Goal: Task Accomplishment & Management: Use online tool/utility

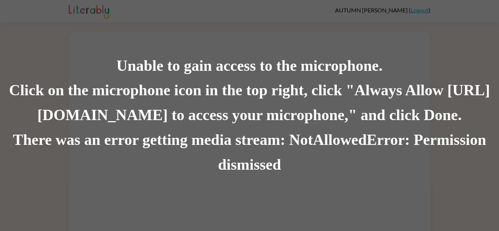
click at [222, 28] on div "Unable to gain access to the microphone. Click on the microphone icon in the to…" at bounding box center [249, 115] width 499 height 231
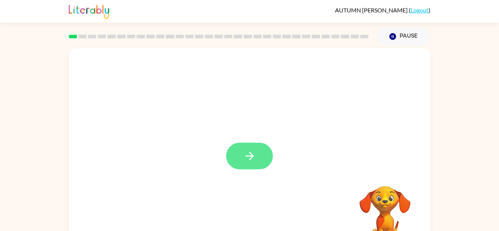
click at [258, 153] on button "button" at bounding box center [249, 156] width 47 height 27
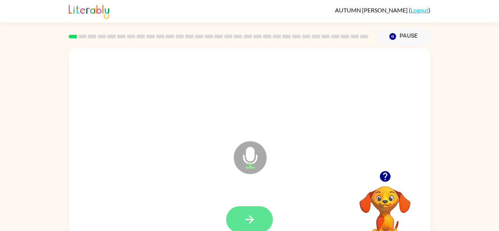
click at [251, 221] on icon "button" at bounding box center [249, 220] width 8 height 8
click at [252, 220] on icon "button" at bounding box center [249, 220] width 8 height 8
click at [245, 217] on icon "button" at bounding box center [249, 219] width 13 height 13
click at [251, 223] on icon "button" at bounding box center [249, 219] width 13 height 13
click at [258, 218] on button "button" at bounding box center [249, 219] width 47 height 27
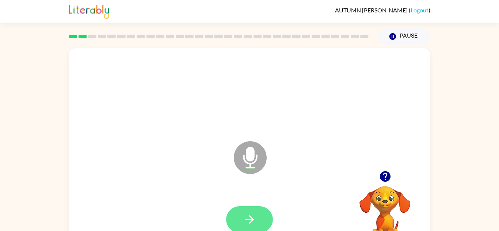
click at [246, 217] on icon "button" at bounding box center [249, 219] width 13 height 13
click at [259, 217] on button "button" at bounding box center [249, 219] width 47 height 27
click at [250, 224] on icon "button" at bounding box center [249, 219] width 13 height 13
click at [229, 221] on button "button" at bounding box center [249, 219] width 47 height 27
click at [246, 215] on icon "button" at bounding box center [249, 219] width 13 height 13
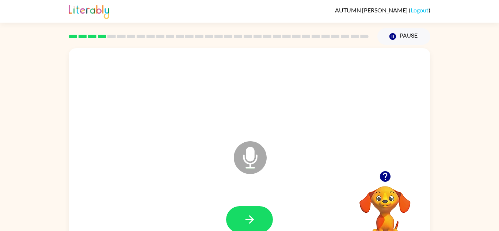
click at [246, 215] on icon "button" at bounding box center [249, 219] width 13 height 13
click at [254, 217] on icon "button" at bounding box center [249, 219] width 13 height 13
click at [262, 220] on button "button" at bounding box center [249, 219] width 47 height 27
click at [251, 199] on div at bounding box center [249, 220] width 347 height 60
click at [253, 211] on button "button" at bounding box center [249, 219] width 47 height 27
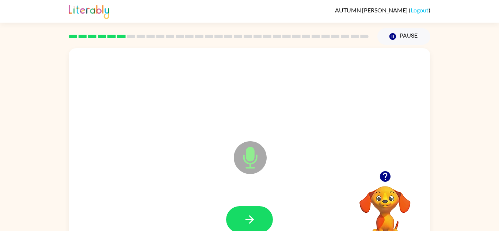
click at [253, 211] on button "button" at bounding box center [249, 219] width 47 height 27
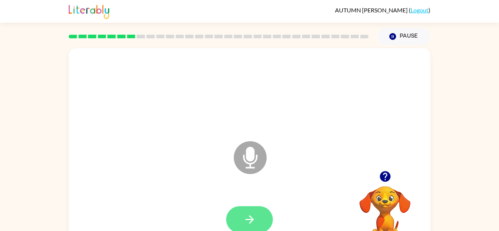
click at [246, 221] on icon "button" at bounding box center [249, 219] width 13 height 13
click at [258, 216] on button "button" at bounding box center [249, 219] width 47 height 27
click at [252, 217] on icon "button" at bounding box center [249, 219] width 13 height 13
click at [258, 214] on button "button" at bounding box center [249, 219] width 47 height 27
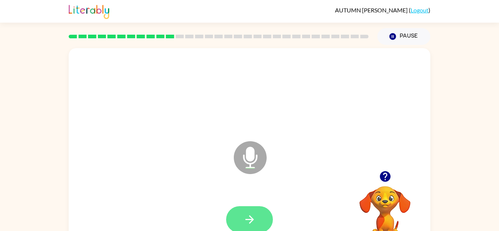
click at [255, 217] on icon "button" at bounding box center [249, 219] width 13 height 13
click at [252, 220] on icon "button" at bounding box center [249, 220] width 8 height 8
click at [236, 225] on button "button" at bounding box center [249, 219] width 47 height 27
click at [260, 214] on button "button" at bounding box center [249, 219] width 47 height 27
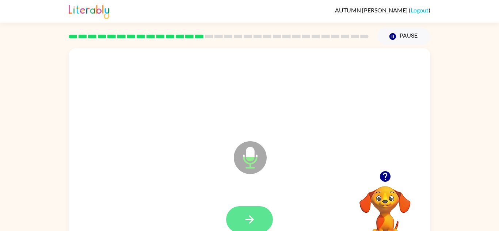
click at [254, 221] on icon "button" at bounding box center [249, 219] width 13 height 13
click at [255, 222] on icon "button" at bounding box center [249, 219] width 13 height 13
click at [249, 217] on icon "button" at bounding box center [249, 219] width 13 height 13
click at [256, 221] on icon "button" at bounding box center [249, 219] width 13 height 13
click at [255, 214] on icon "button" at bounding box center [249, 219] width 13 height 13
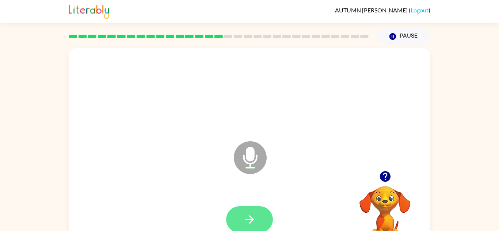
click at [248, 217] on icon "button" at bounding box center [249, 219] width 13 height 13
click at [245, 221] on icon "button" at bounding box center [249, 219] width 13 height 13
click at [260, 213] on button "button" at bounding box center [249, 219] width 47 height 27
click at [246, 223] on icon "button" at bounding box center [249, 219] width 13 height 13
click at [241, 218] on button "button" at bounding box center [249, 219] width 47 height 27
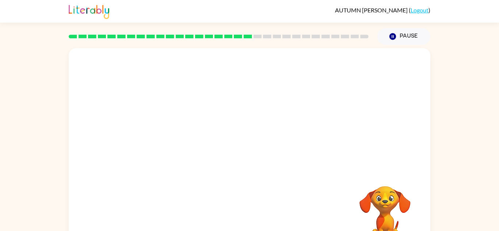
click at [236, 76] on div at bounding box center [250, 109] width 362 height 123
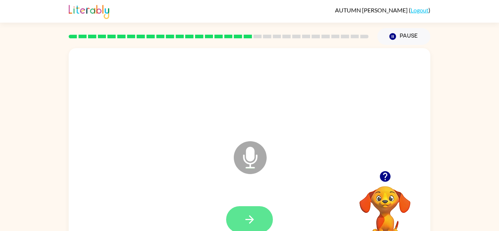
click at [248, 217] on icon "button" at bounding box center [249, 219] width 13 height 13
click at [254, 219] on icon "button" at bounding box center [249, 219] width 13 height 13
click at [262, 214] on button "button" at bounding box center [249, 219] width 47 height 27
click at [263, 220] on button "button" at bounding box center [249, 219] width 47 height 27
click at [252, 222] on icon "button" at bounding box center [249, 219] width 13 height 13
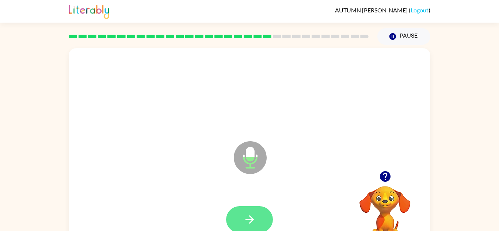
click at [263, 211] on button "button" at bounding box center [249, 219] width 47 height 27
click at [244, 220] on icon "button" at bounding box center [249, 219] width 13 height 13
click at [257, 220] on button "button" at bounding box center [249, 219] width 47 height 27
click at [249, 216] on icon "button" at bounding box center [249, 220] width 8 height 8
click at [254, 219] on icon "button" at bounding box center [249, 219] width 13 height 13
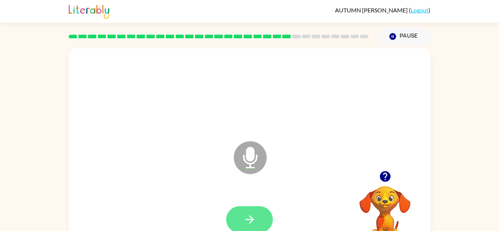
click at [236, 217] on button "button" at bounding box center [249, 219] width 47 height 27
click at [259, 217] on button "button" at bounding box center [249, 219] width 47 height 27
click at [254, 228] on button "button" at bounding box center [249, 219] width 47 height 27
click at [252, 214] on icon "button" at bounding box center [249, 219] width 13 height 13
click at [250, 216] on icon "button" at bounding box center [249, 220] width 8 height 8
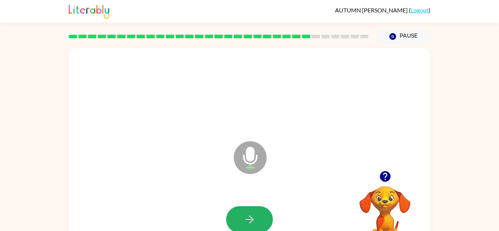
click at [250, 216] on icon "button" at bounding box center [249, 220] width 8 height 8
click at [251, 213] on icon "button" at bounding box center [249, 219] width 13 height 13
click at [247, 214] on icon "button" at bounding box center [249, 219] width 13 height 13
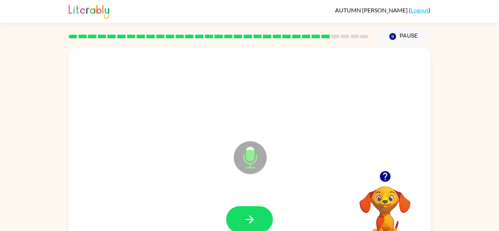
click at [247, 214] on icon "button" at bounding box center [249, 219] width 13 height 13
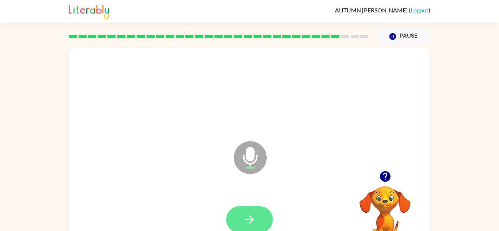
click at [258, 214] on button "button" at bounding box center [249, 219] width 47 height 27
click at [387, 175] on icon "button" at bounding box center [385, 176] width 13 height 13
click at [261, 215] on button "button" at bounding box center [249, 219] width 47 height 27
click at [241, 213] on button "button" at bounding box center [249, 219] width 47 height 27
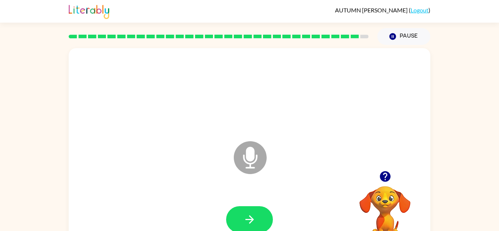
click at [241, 213] on button "button" at bounding box center [249, 219] width 47 height 27
click at [253, 213] on icon "button" at bounding box center [249, 219] width 13 height 13
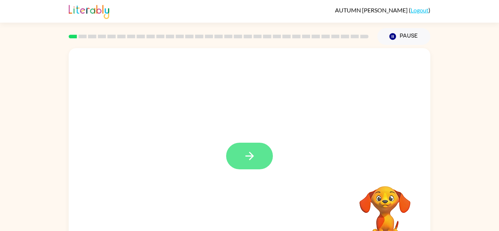
click at [262, 145] on button "button" at bounding box center [249, 156] width 47 height 27
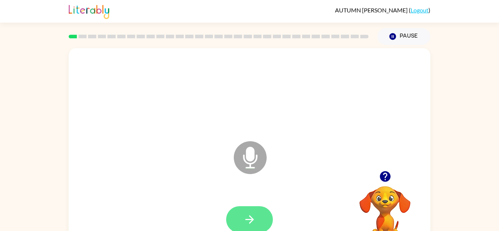
click at [253, 211] on button "button" at bounding box center [249, 219] width 47 height 27
click at [254, 222] on icon "button" at bounding box center [249, 219] width 13 height 13
click at [252, 220] on icon "button" at bounding box center [249, 220] width 8 height 8
click at [240, 214] on button "button" at bounding box center [249, 219] width 47 height 27
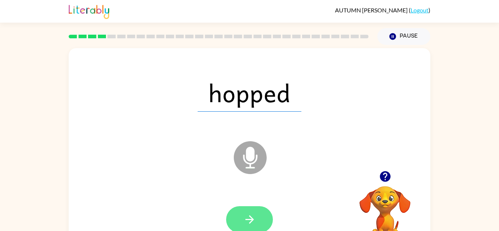
click at [245, 220] on icon "button" at bounding box center [249, 219] width 13 height 13
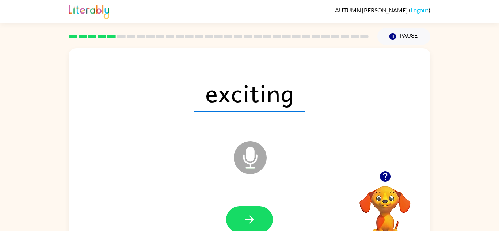
click at [258, 197] on div at bounding box center [249, 220] width 347 height 60
click at [252, 219] on icon "button" at bounding box center [249, 220] width 8 height 8
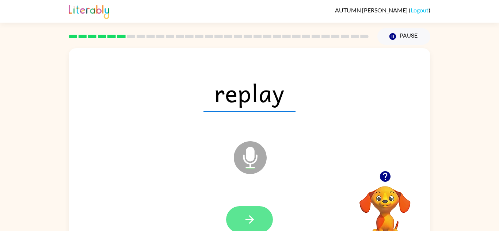
click at [252, 210] on button "button" at bounding box center [249, 219] width 47 height 27
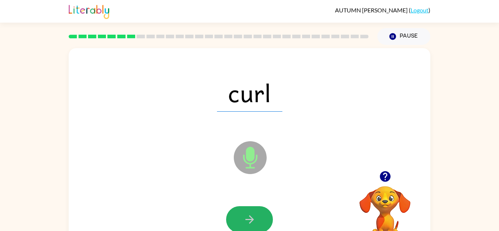
click at [252, 210] on button "button" at bounding box center [249, 219] width 47 height 27
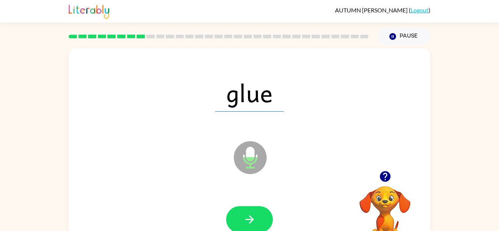
click at [252, 210] on button "button" at bounding box center [249, 219] width 47 height 27
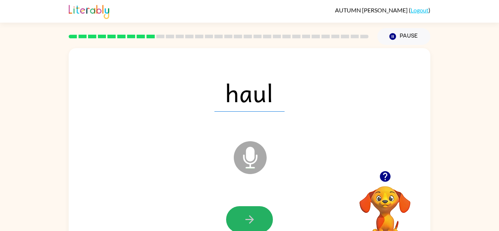
click at [252, 210] on button "button" at bounding box center [249, 219] width 47 height 27
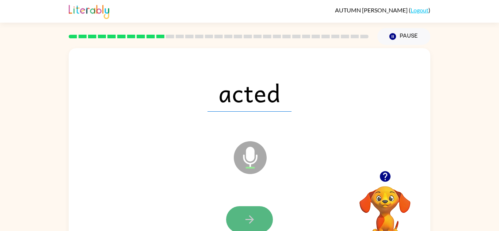
click at [251, 209] on button "button" at bounding box center [249, 219] width 47 height 27
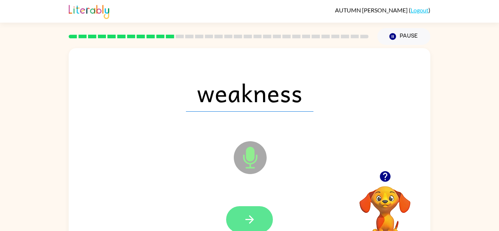
click at [252, 212] on button "button" at bounding box center [249, 219] width 47 height 27
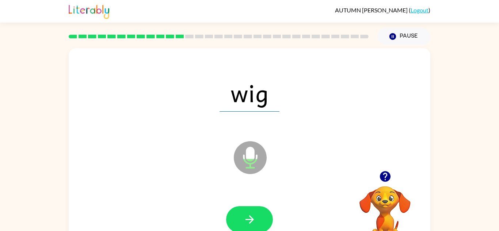
click at [252, 212] on button "button" at bounding box center [249, 219] width 47 height 27
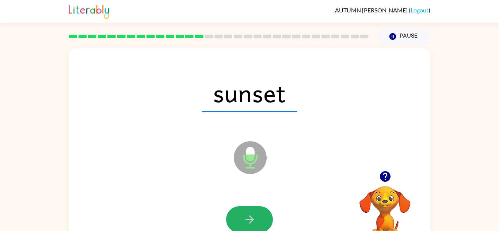
click at [252, 212] on button "button" at bounding box center [249, 219] width 47 height 27
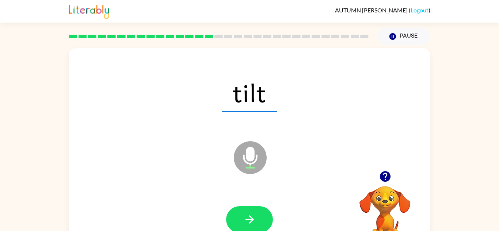
click at [252, 212] on button "button" at bounding box center [249, 219] width 47 height 27
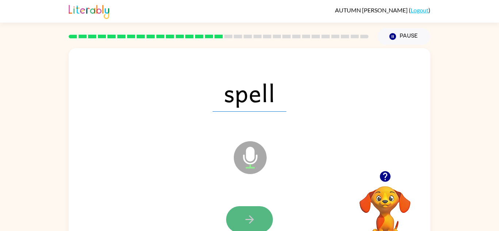
click at [255, 217] on icon "button" at bounding box center [249, 219] width 13 height 13
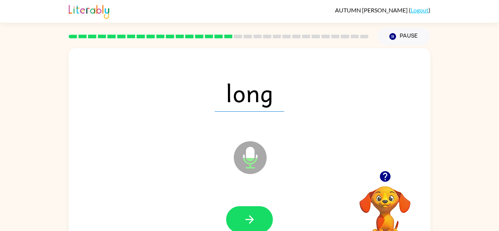
click at [255, 217] on icon "button" at bounding box center [249, 219] width 13 height 13
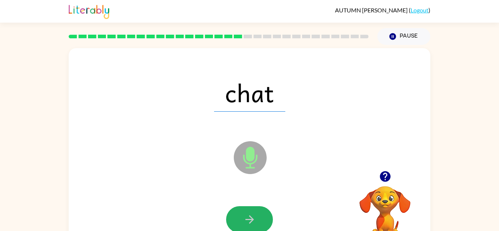
click at [255, 217] on icon "button" at bounding box center [249, 219] width 13 height 13
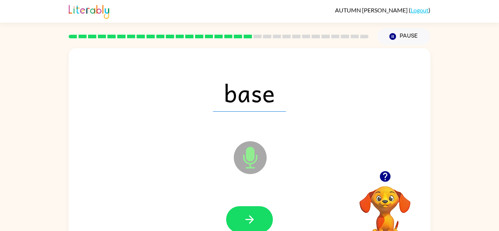
click at [255, 217] on icon "button" at bounding box center [249, 219] width 13 height 13
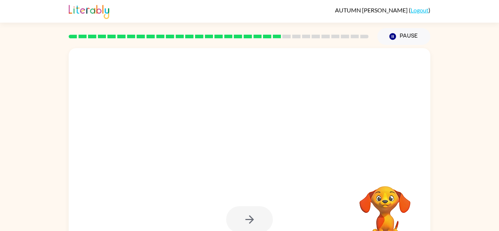
click at [255, 217] on div at bounding box center [249, 219] width 47 height 27
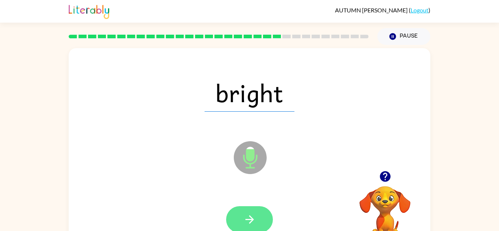
click at [246, 213] on icon "button" at bounding box center [249, 219] width 13 height 13
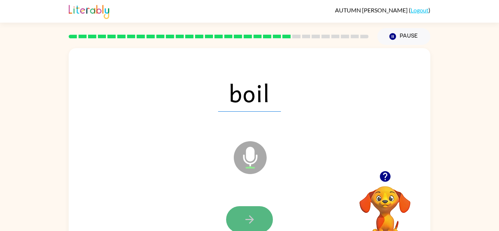
click at [247, 218] on icon "button" at bounding box center [249, 219] width 13 height 13
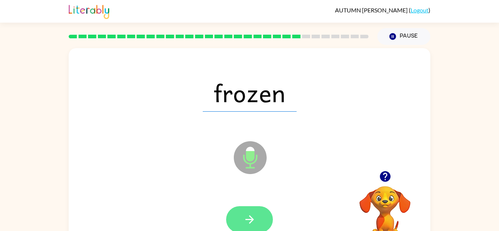
click at [250, 231] on button "button" at bounding box center [249, 219] width 47 height 27
click at [259, 213] on button "button" at bounding box center [249, 219] width 47 height 27
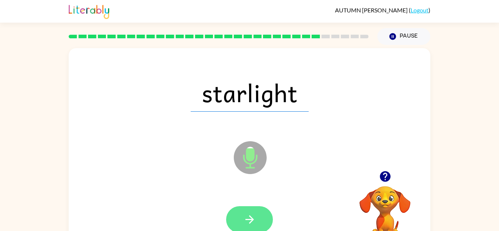
click at [268, 224] on button "button" at bounding box center [249, 219] width 47 height 27
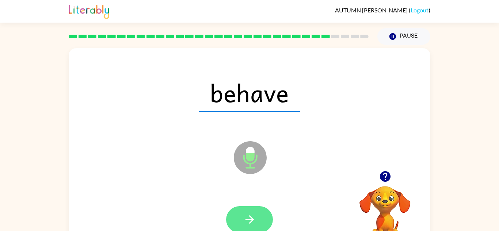
click at [249, 213] on icon "button" at bounding box center [249, 219] width 13 height 13
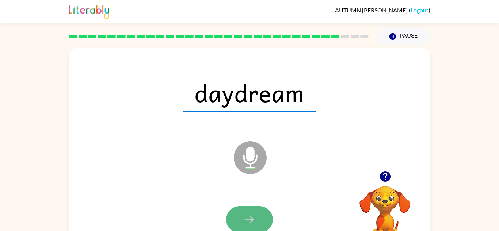
click at [252, 218] on icon "button" at bounding box center [249, 219] width 13 height 13
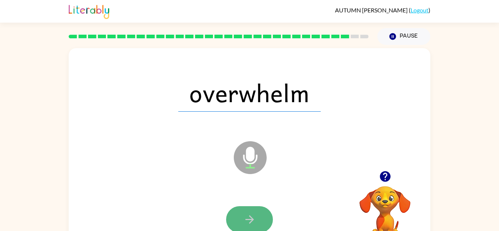
click at [252, 231] on button "button" at bounding box center [249, 219] width 47 height 27
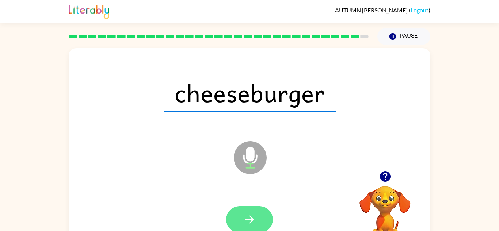
click at [252, 231] on button "button" at bounding box center [249, 219] width 47 height 27
